Goal: Task Accomplishment & Management: Use online tool/utility

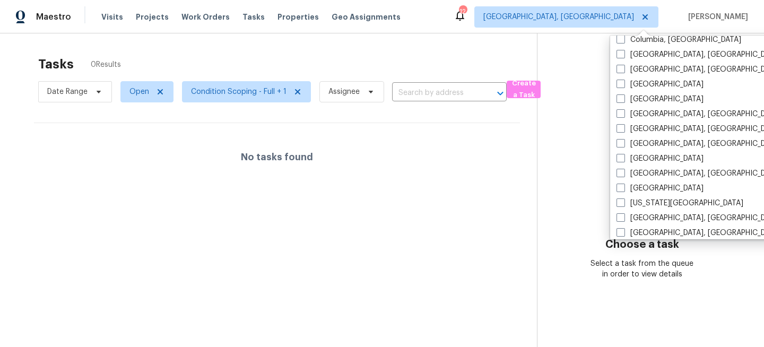
scroll to position [272, 0]
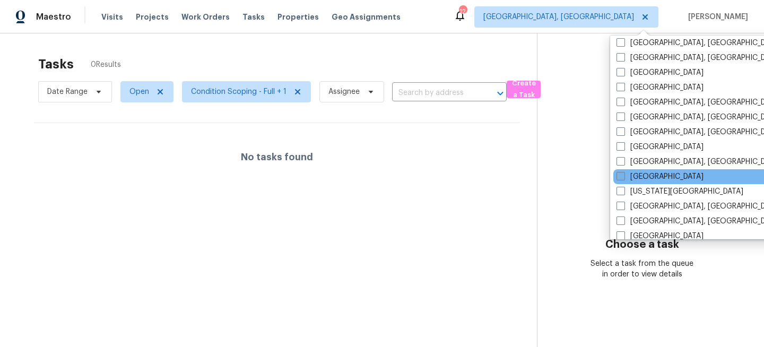
click at [642, 176] on label "[GEOGRAPHIC_DATA]" at bounding box center [660, 176] width 87 height 11
click at [624, 176] on input "[GEOGRAPHIC_DATA]" at bounding box center [620, 174] width 7 height 7
checkbox input "true"
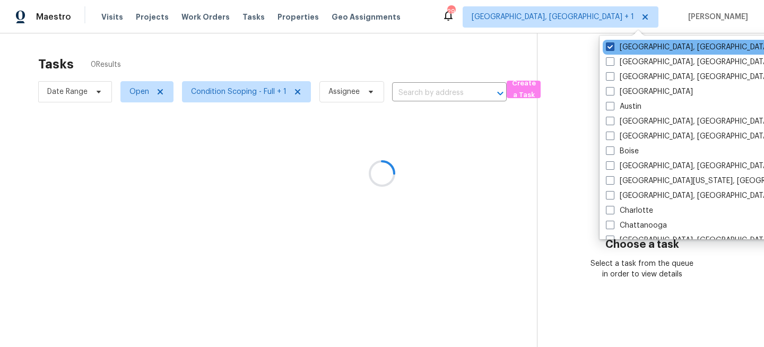
click at [611, 42] on label "Miami, FL" at bounding box center [688, 47] width 165 height 11
click at [611, 42] on input "Miami, FL" at bounding box center [609, 45] width 7 height 7
checkbox input "false"
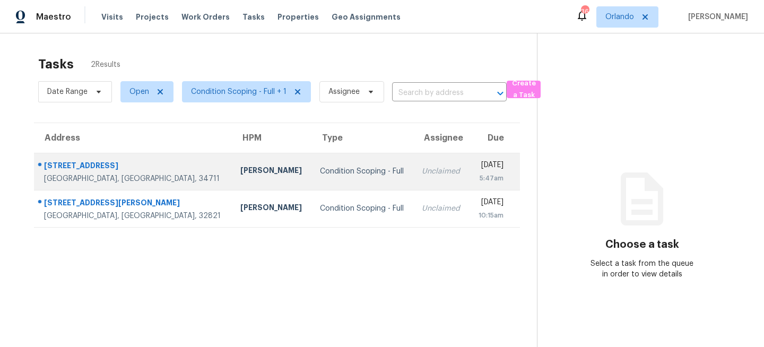
click at [320, 172] on div "Condition Scoping - Full" at bounding box center [362, 171] width 85 height 11
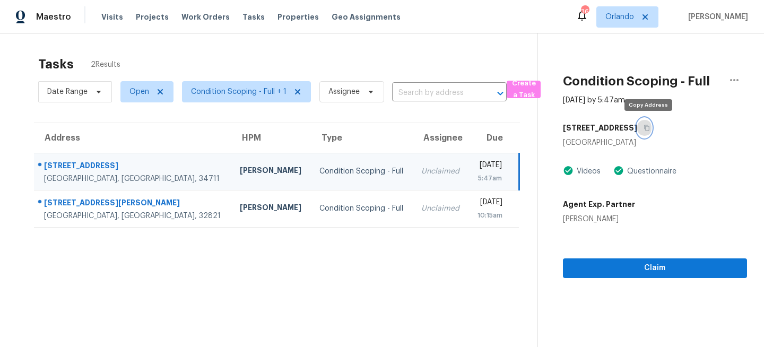
click at [649, 126] on icon "button" at bounding box center [647, 128] width 6 height 6
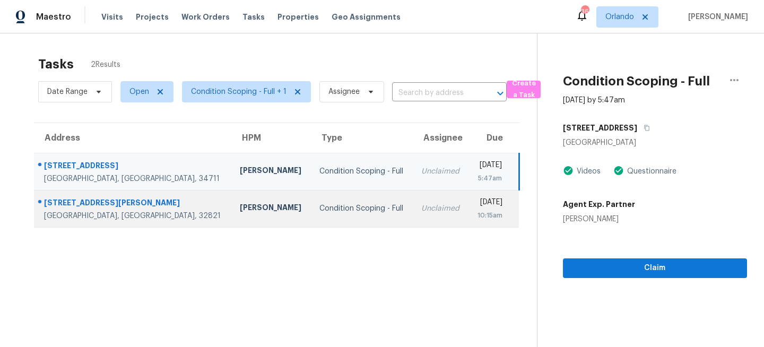
click at [421, 211] on div "Unclaimed" at bounding box center [440, 208] width 39 height 11
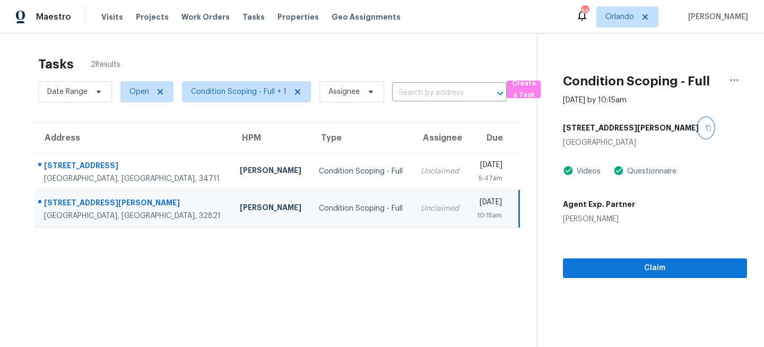
click at [699, 128] on button "button" at bounding box center [706, 127] width 14 height 19
